Goal: Task Accomplishment & Management: Use online tool/utility

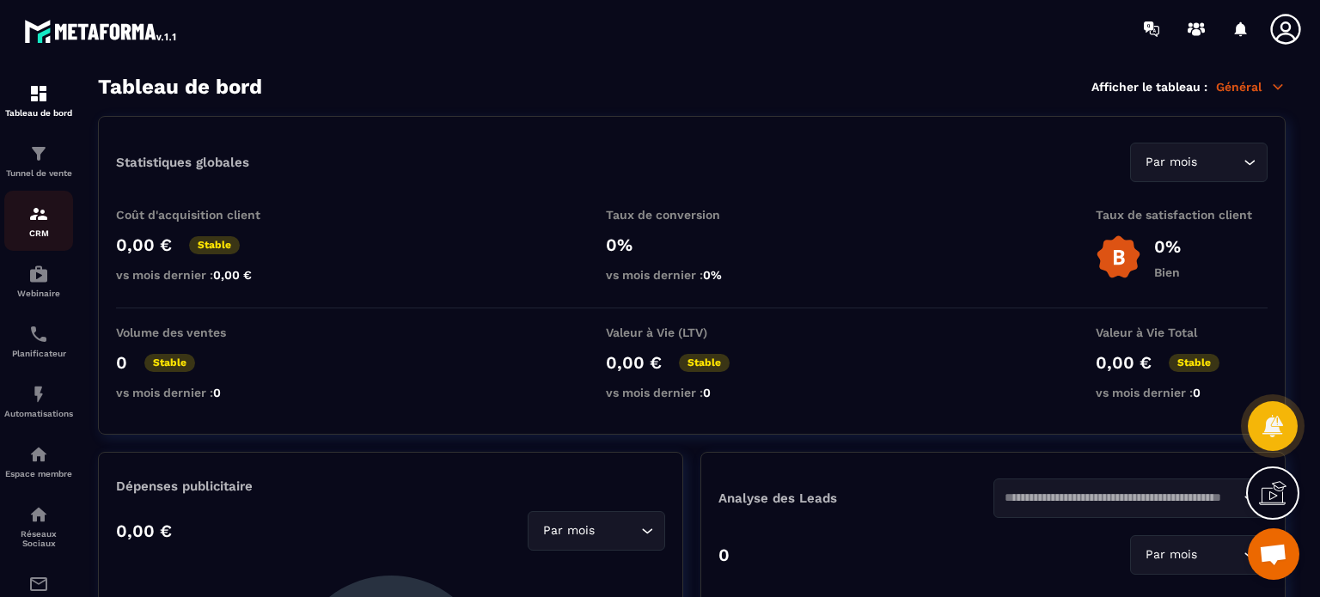
click at [45, 202] on link "CRM" at bounding box center [38, 221] width 69 height 60
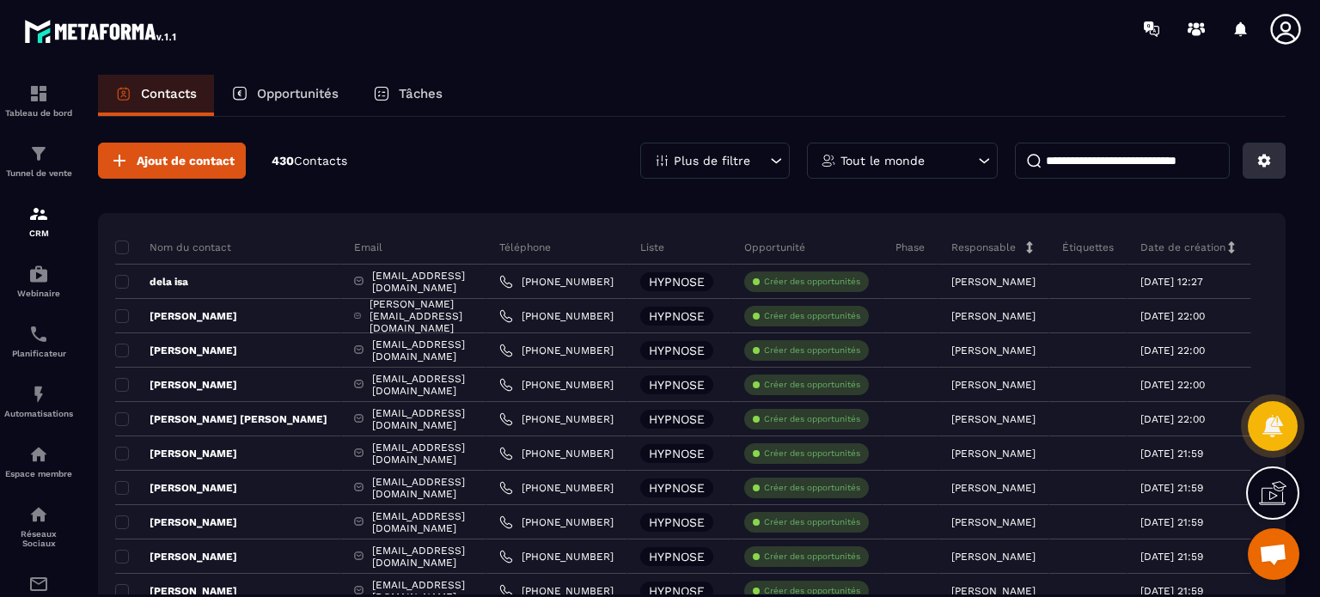
click at [1270, 162] on icon at bounding box center [1264, 160] width 15 height 15
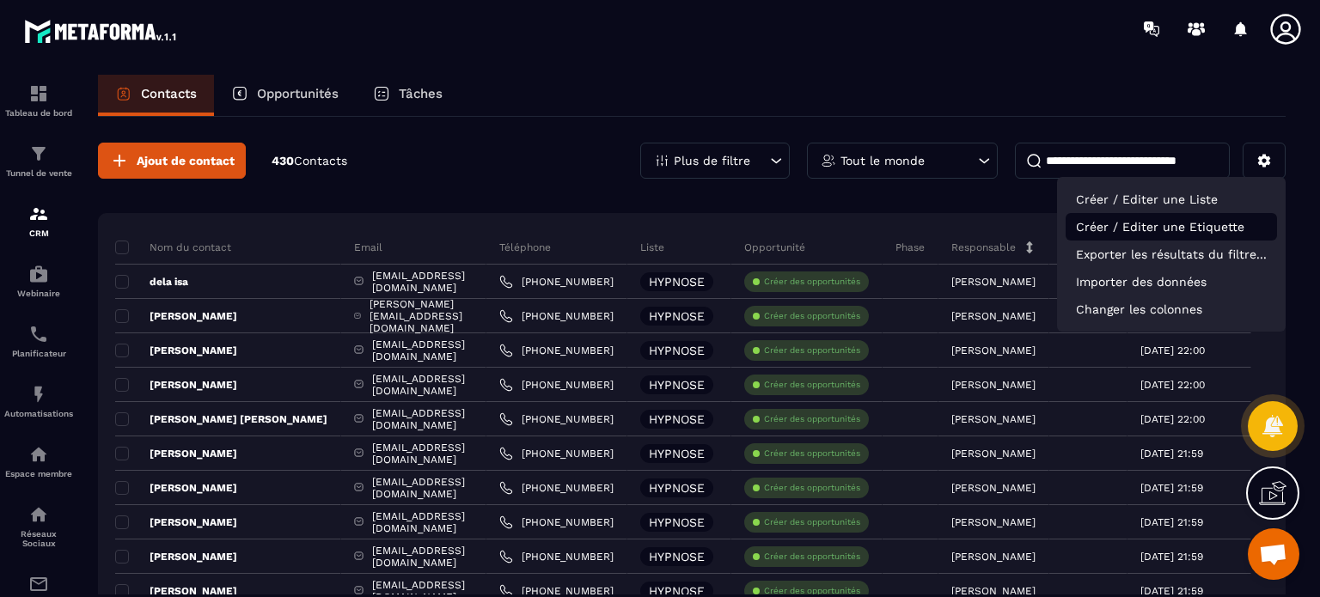
click at [1187, 229] on p "Créer / Editer une Etiquette" at bounding box center [1171, 227] width 211 height 28
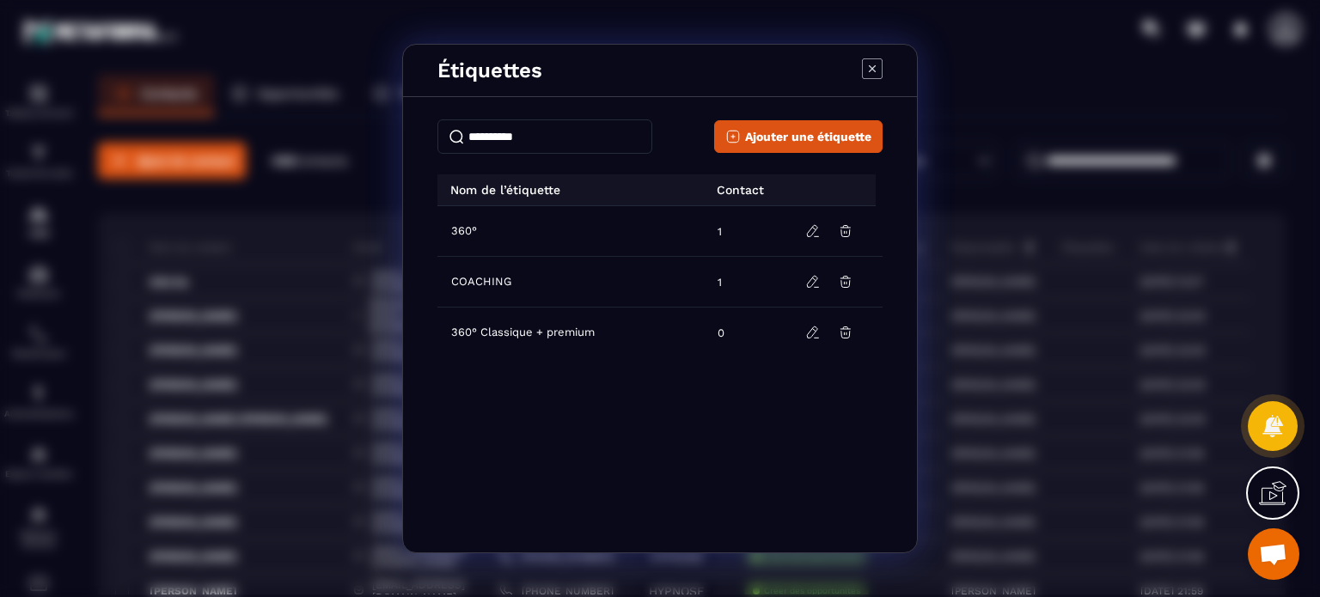
click at [869, 71] on icon "Modal window" at bounding box center [872, 68] width 7 height 7
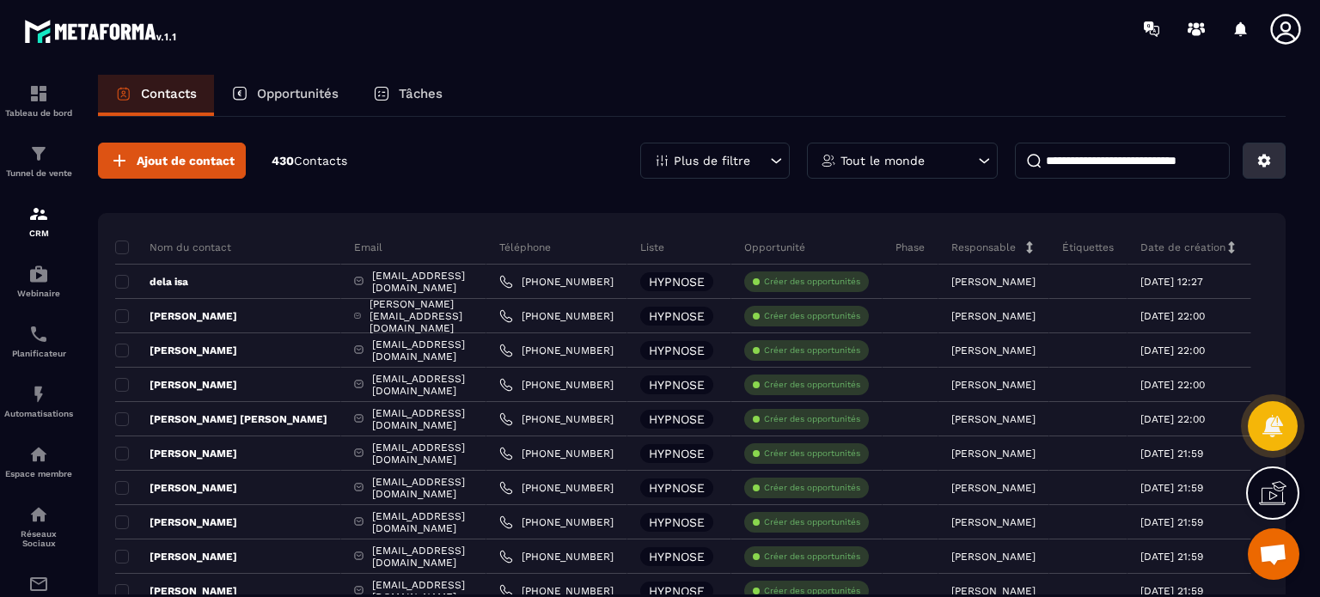
click at [1264, 153] on icon at bounding box center [1264, 160] width 15 height 15
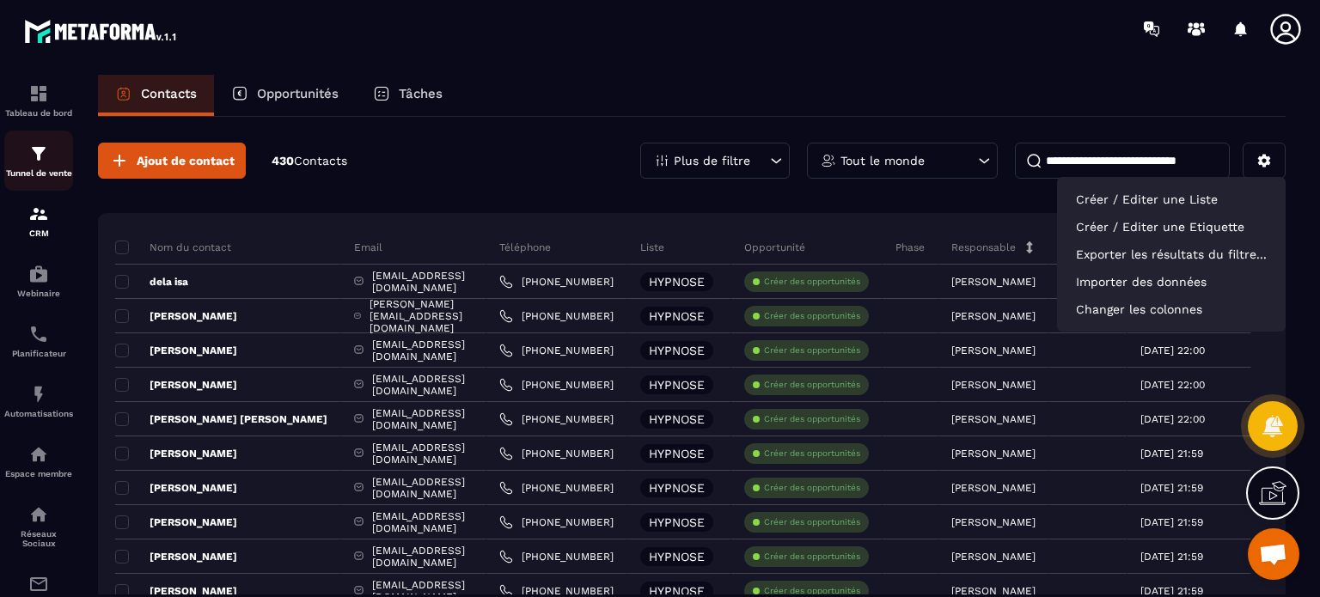
click at [44, 159] on img at bounding box center [38, 154] width 21 height 21
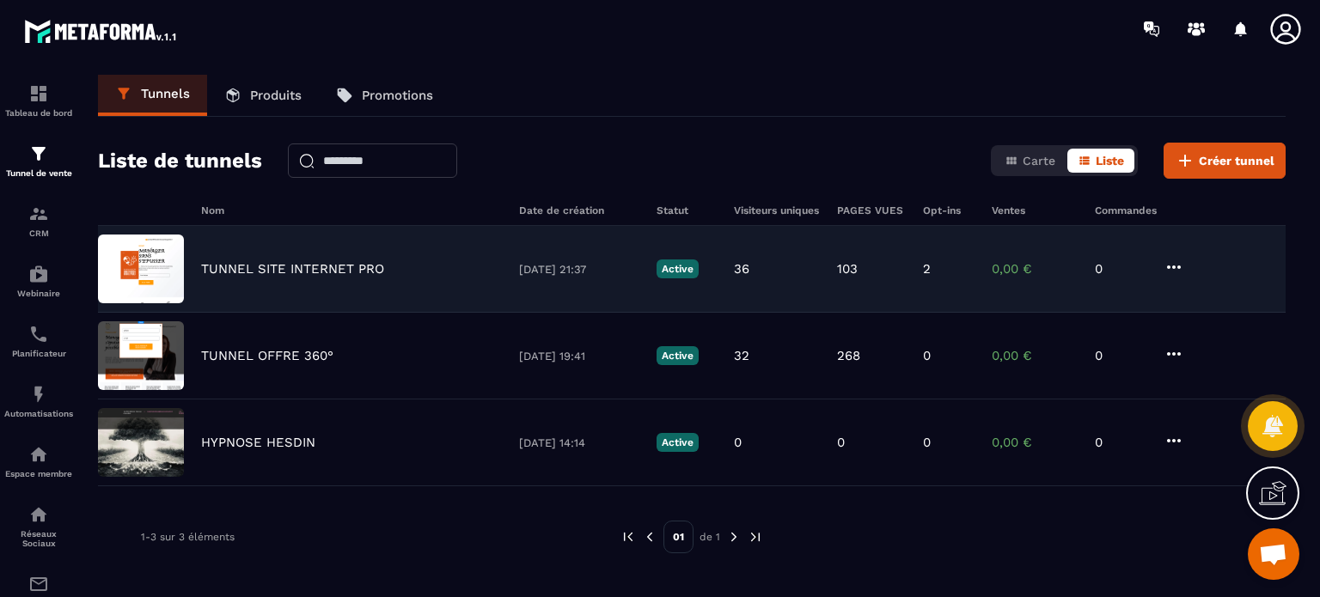
click at [297, 313] on div "TUNNEL SITE INTERNET PRO 23/07/2025 21:37 Active 36 103 2 0,00 € 0" at bounding box center [692, 356] width 1188 height 87
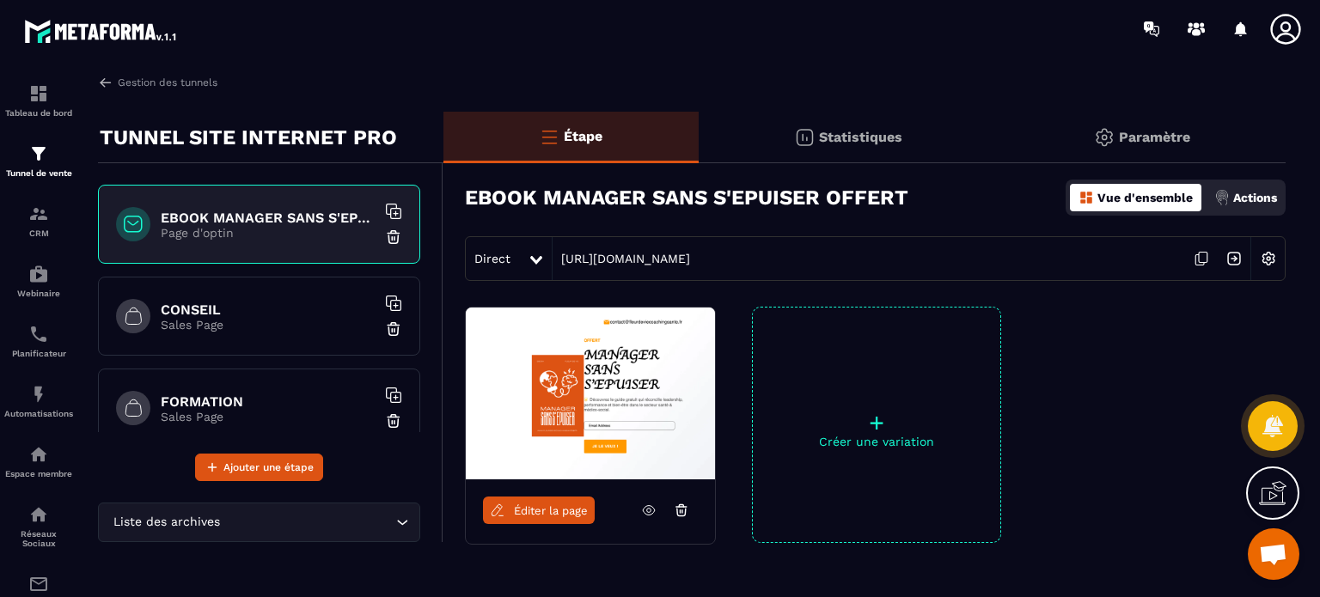
click at [647, 512] on icon at bounding box center [648, 510] width 15 height 15
click at [499, 508] on icon at bounding box center [498, 508] width 3 height 3
